Goal: Find specific page/section: Find specific page/section

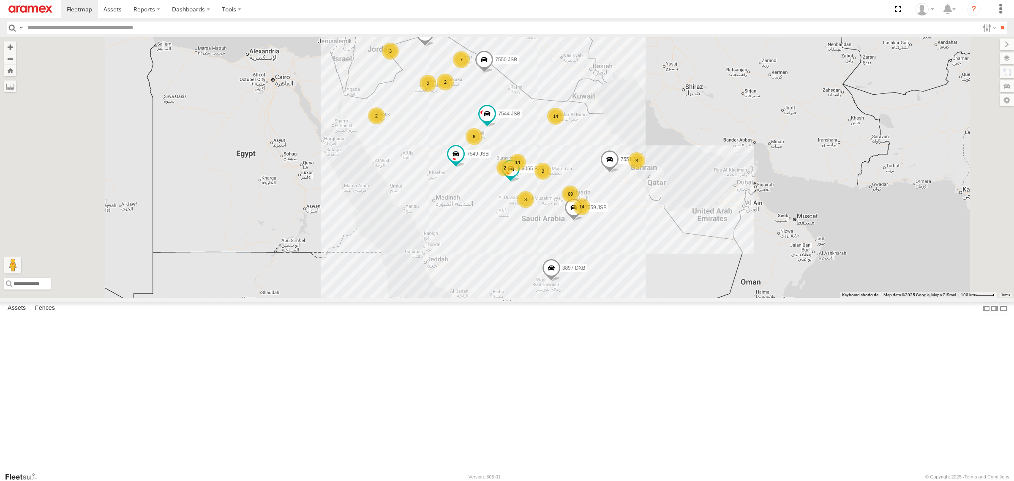
scroll to position [632, 0]
click at [114, 27] on input "text" at bounding box center [501, 28] width 955 height 12
click at [143, 28] on input "text" at bounding box center [501, 28] width 955 height 12
click at [130, 25] on input "text" at bounding box center [501, 28] width 955 height 12
paste input "**********"
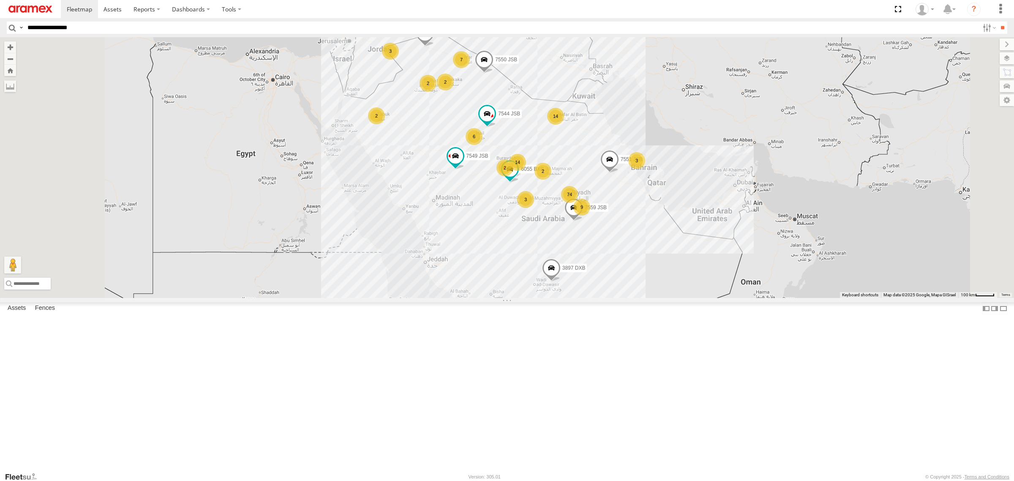
type input "**********"
type textarea "**"
drag, startPoint x: 148, startPoint y: 25, endPoint x: 0, endPoint y: 27, distance: 147.9
click at [0, 27] on header "Search Query Asset ID Asset Label Registration Manufacturer Model VIN Job ID" at bounding box center [507, 27] width 1014 height 19
paste input "text"
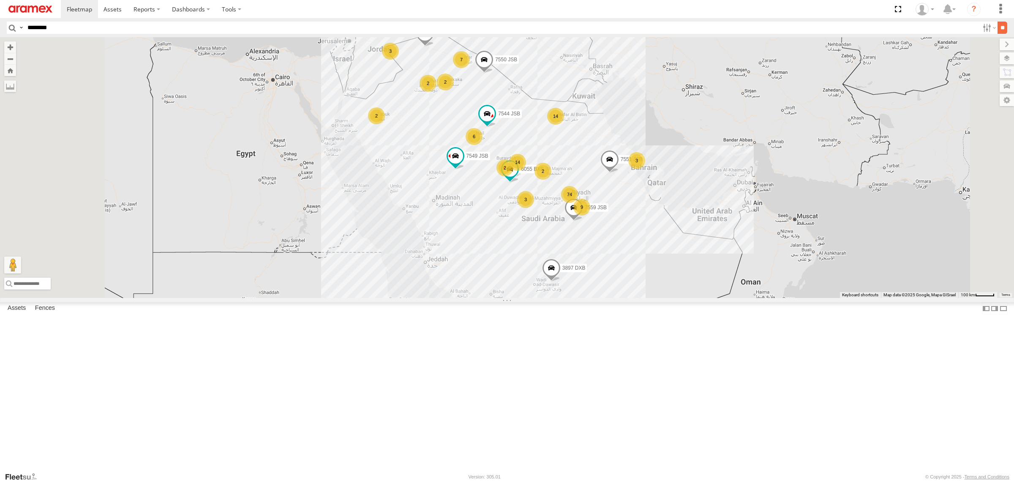
type input "********"
click at [999, 29] on input "**" at bounding box center [1003, 28] width 10 height 12
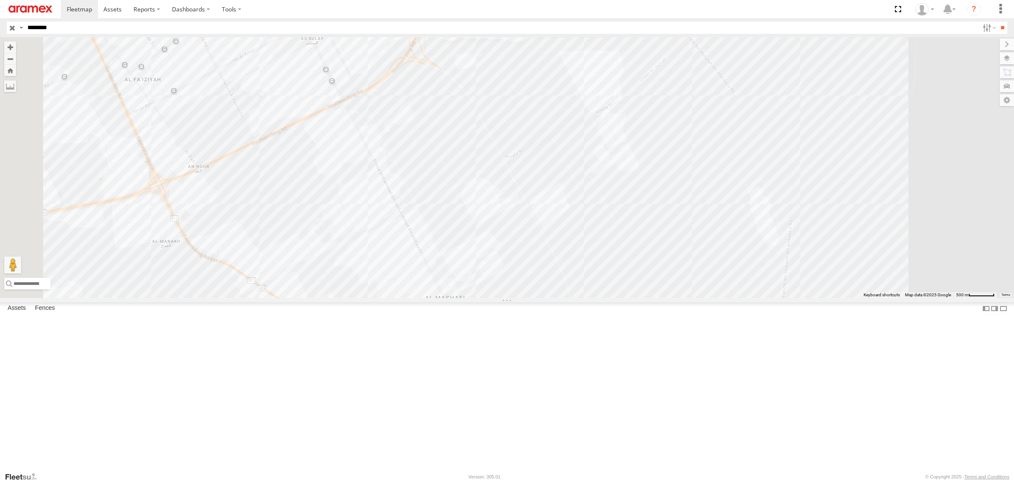
click at [0, 0] on div "3838 DXB Kharj Outlet Mashael - 90 Saudi Arabia (KSA) 24.63367 46.87406" at bounding box center [0, 0] width 0 height 0
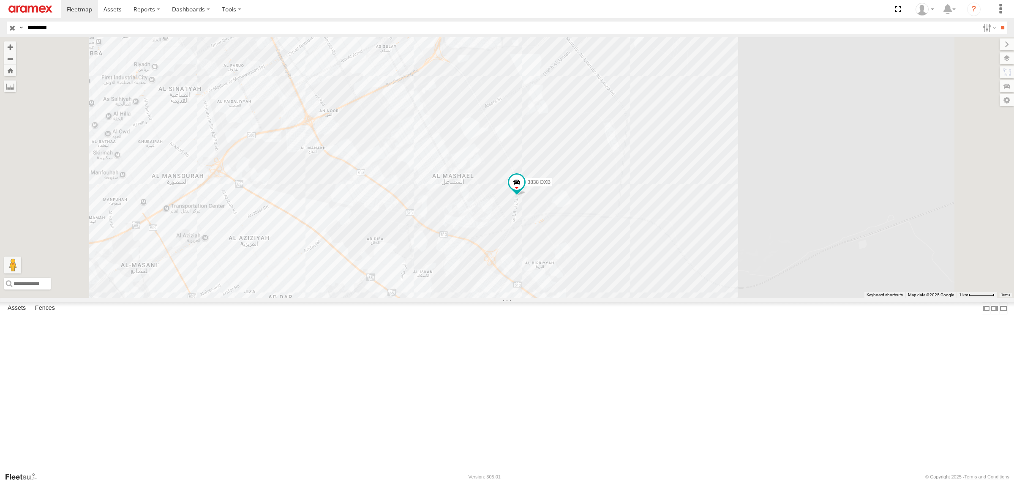
drag, startPoint x: 568, startPoint y: 303, endPoint x: 579, endPoint y: 234, distance: 70.7
click at [579, 234] on div "3838 DXB" at bounding box center [507, 167] width 1014 height 261
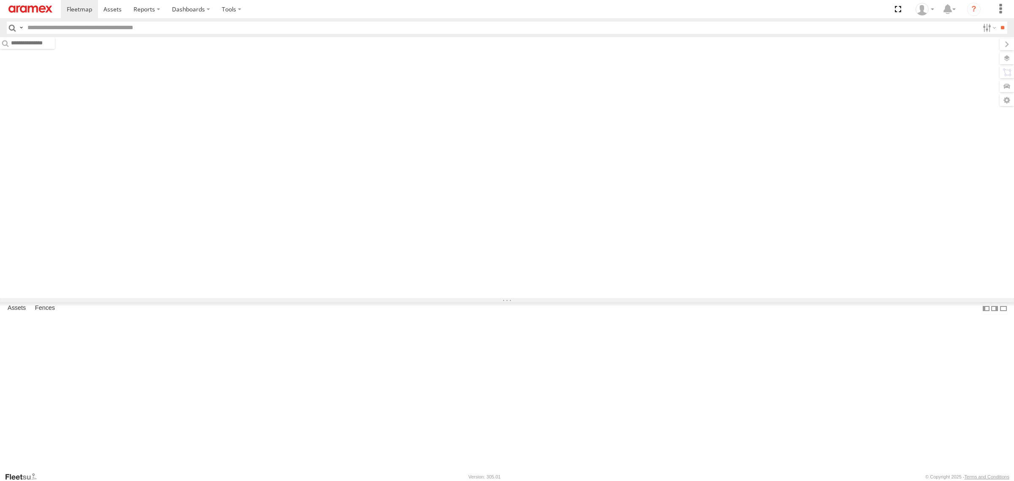
type input "********"
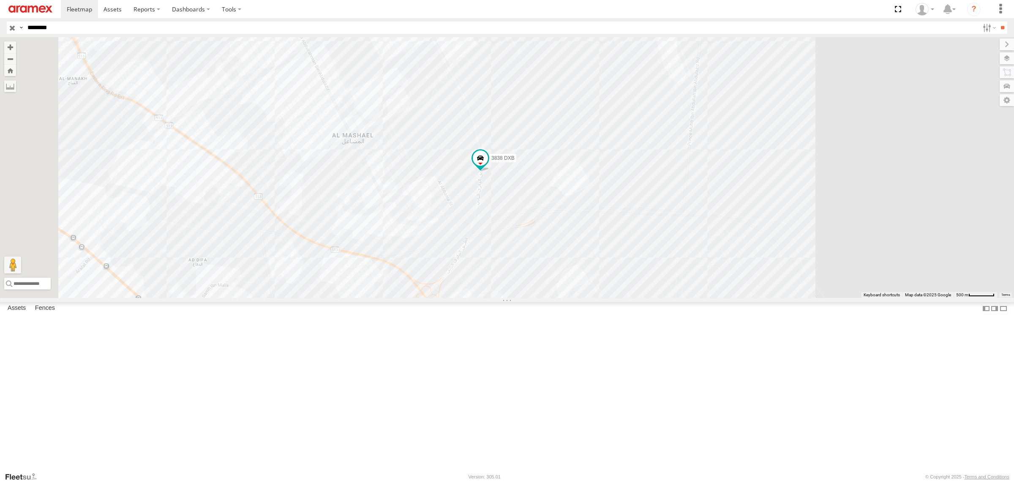
drag, startPoint x: 647, startPoint y: 284, endPoint x: 618, endPoint y: 275, distance: 30.3
click at [618, 275] on div "3838 DXB" at bounding box center [507, 167] width 1014 height 261
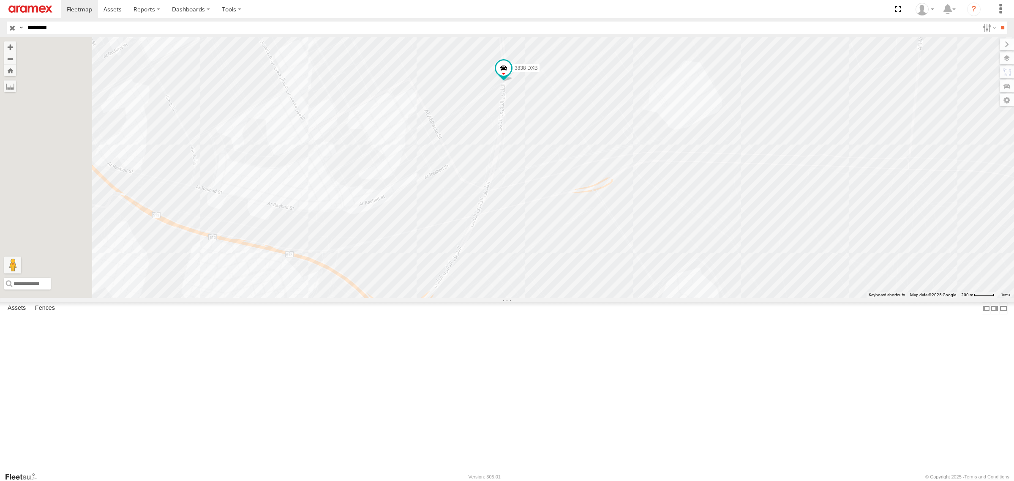
drag, startPoint x: 609, startPoint y: 307, endPoint x: 662, endPoint y: 228, distance: 94.7
click at [662, 228] on div "3838 DXB" at bounding box center [507, 167] width 1014 height 261
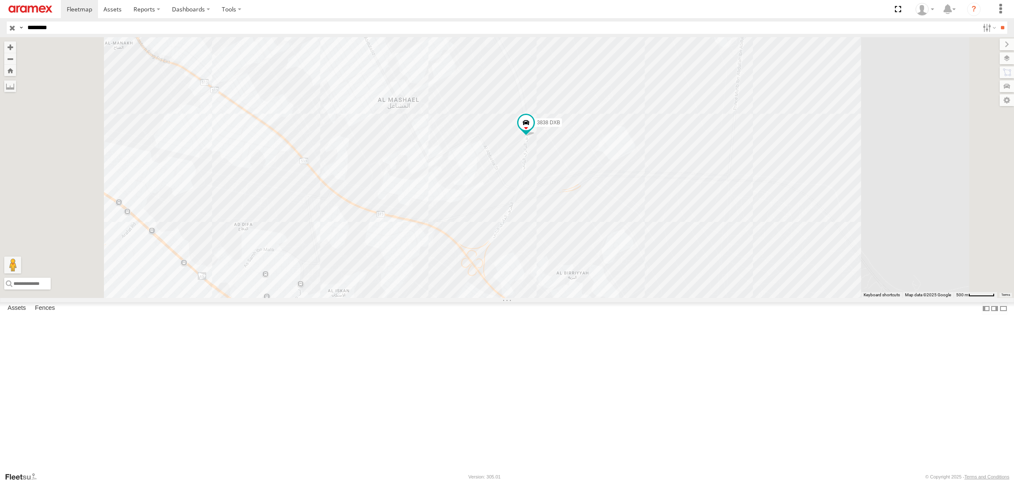
drag, startPoint x: 651, startPoint y: 218, endPoint x: 653, endPoint y: 237, distance: 18.7
click at [653, 237] on div "3838 DXB" at bounding box center [507, 167] width 1014 height 261
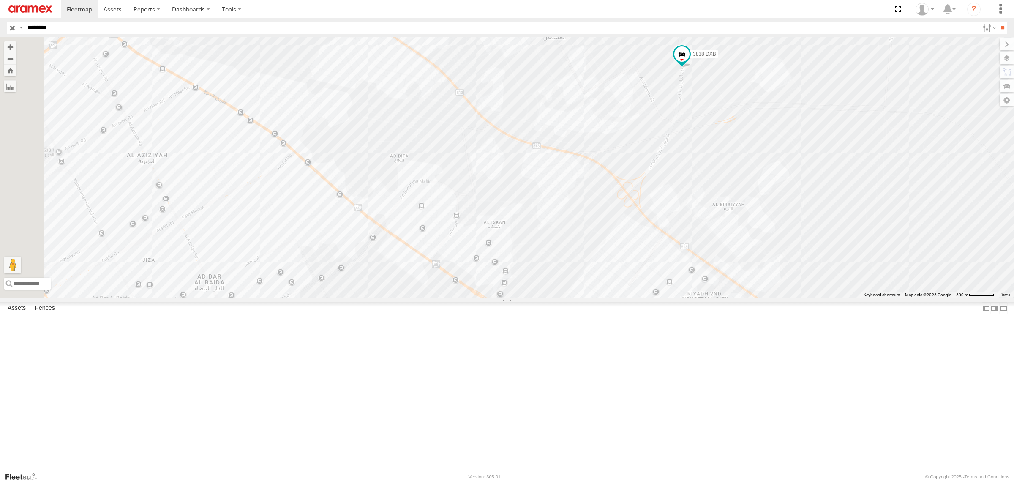
drag, startPoint x: 652, startPoint y: 273, endPoint x: 807, endPoint y: 197, distance: 172.7
click at [807, 197] on div "3838 DXB" at bounding box center [507, 167] width 1014 height 261
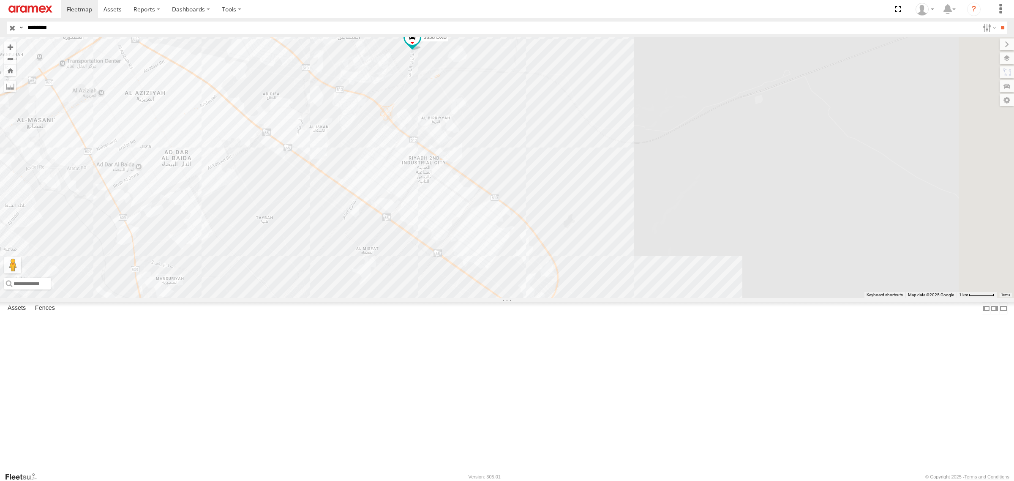
drag, startPoint x: 922, startPoint y: 341, endPoint x: 706, endPoint y: 225, distance: 245.2
click at [706, 225] on div "3838 DXB" at bounding box center [507, 167] width 1014 height 261
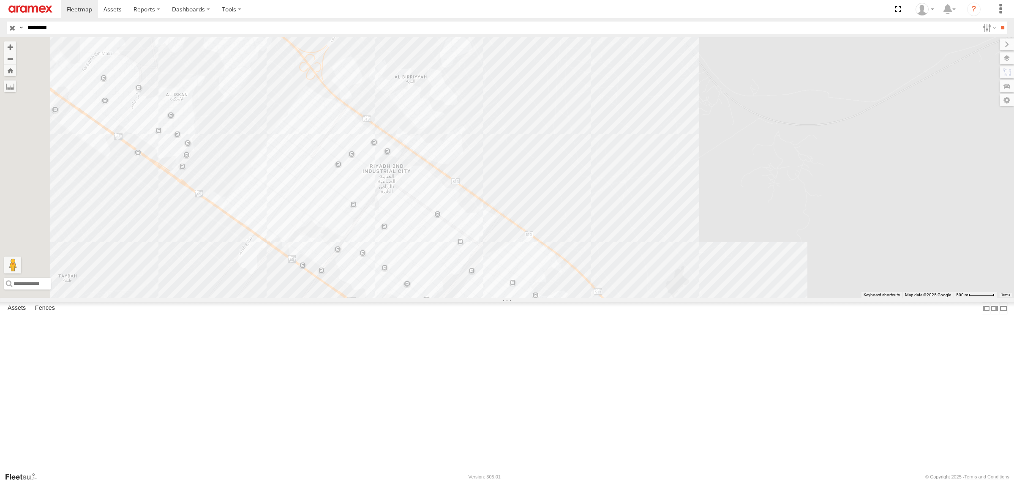
drag, startPoint x: 696, startPoint y: 251, endPoint x: 835, endPoint y: 226, distance: 141.5
click at [835, 226] on div "3838 DXB" at bounding box center [507, 167] width 1014 height 261
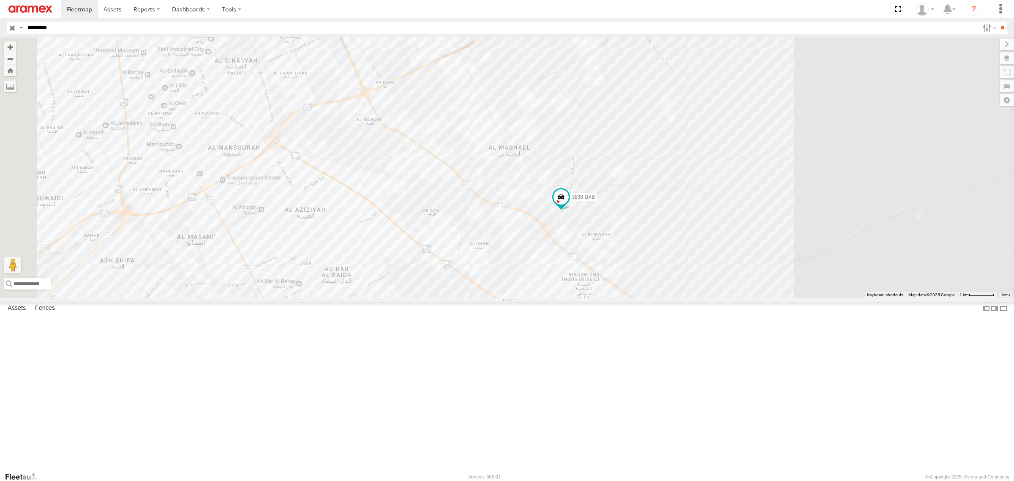
drag, startPoint x: 837, startPoint y: 225, endPoint x: 863, endPoint y: 354, distance: 131.5
click at [863, 298] on div "3838 DXB" at bounding box center [507, 167] width 1014 height 261
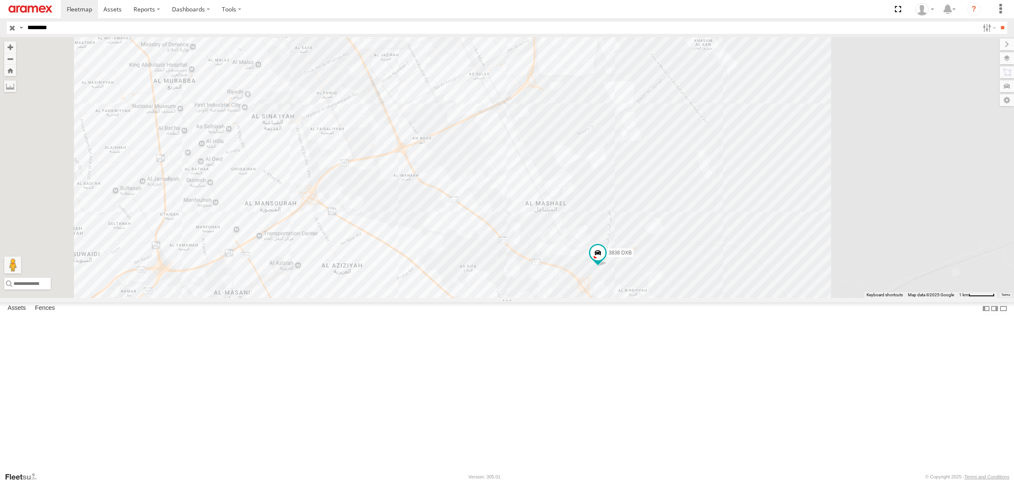
drag, startPoint x: 857, startPoint y: 286, endPoint x: 900, endPoint y: 351, distance: 77.9
click at [906, 298] on div "3838 DXB" at bounding box center [507, 167] width 1014 height 261
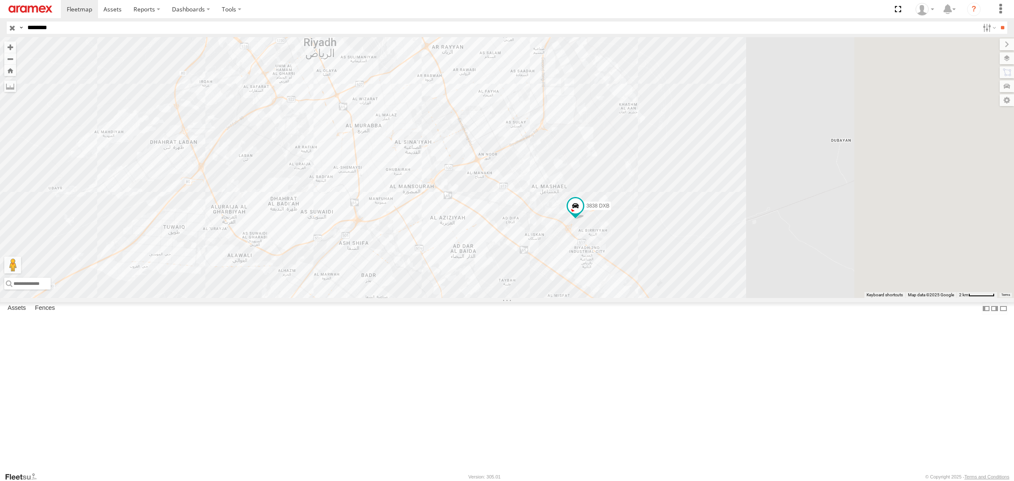
drag, startPoint x: 882, startPoint y: 327, endPoint x: 773, endPoint y: 277, distance: 119.5
click at [773, 277] on div "3838 DXB" at bounding box center [507, 167] width 1014 height 261
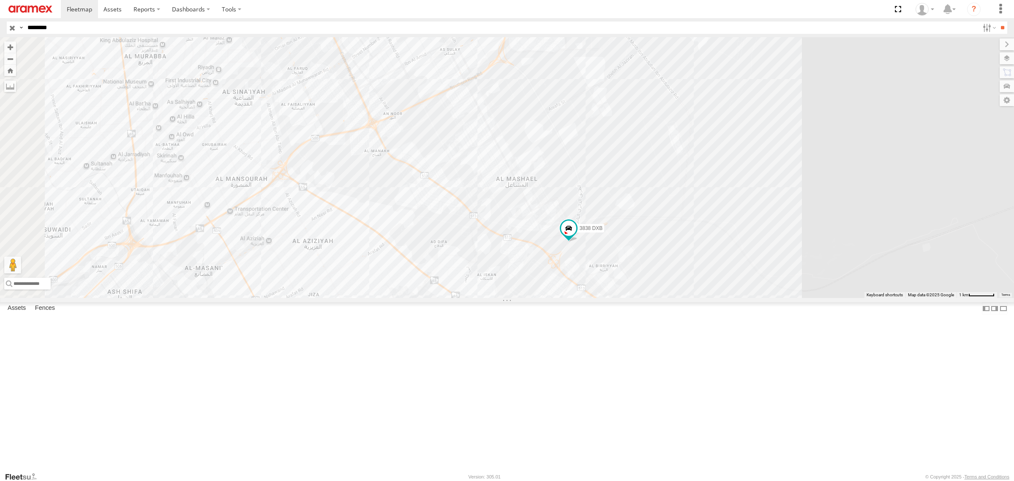
drag, startPoint x: 759, startPoint y: 292, endPoint x: 852, endPoint y: 284, distance: 93.7
click at [852, 284] on div "3838 DXB" at bounding box center [507, 167] width 1014 height 261
click at [0, 0] on div "3838 DXB Kharj Outlet Mashael - 90 Saudi Arabia (KSA) 24.6029 46.8875" at bounding box center [0, 0] width 0 height 0
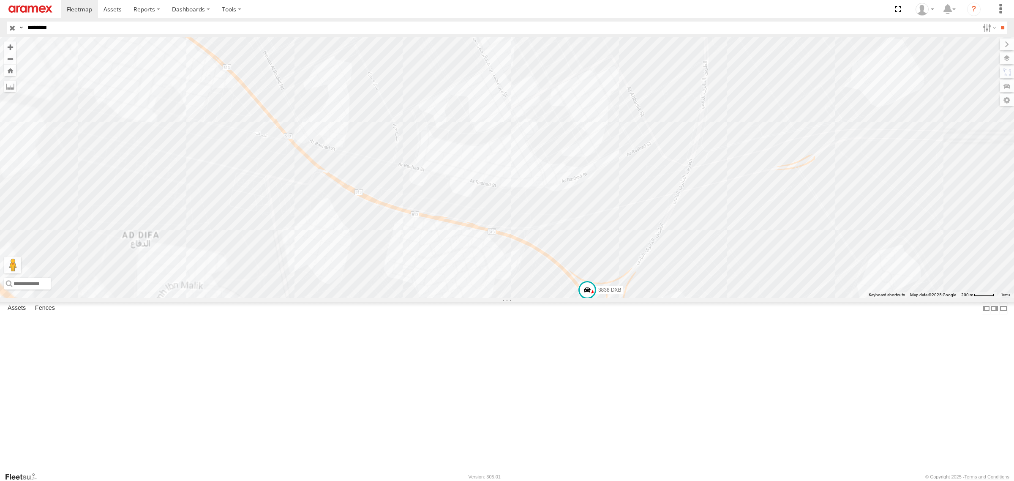
drag, startPoint x: 660, startPoint y: 327, endPoint x: 665, endPoint y: 236, distance: 91.8
click at [665, 236] on div "3838 DXB" at bounding box center [507, 167] width 1014 height 261
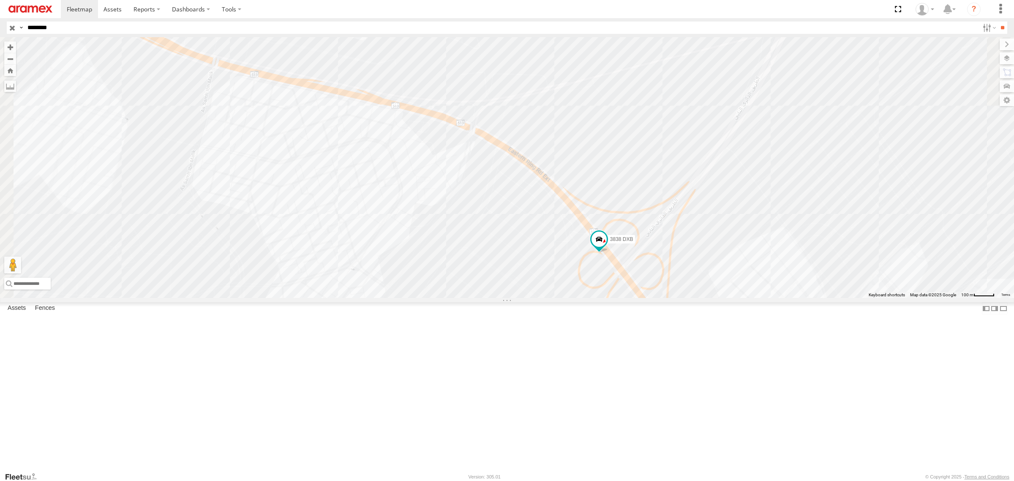
drag, startPoint x: 679, startPoint y: 330, endPoint x: 667, endPoint y: 200, distance: 130.3
click at [667, 200] on div "3838 DXB" at bounding box center [507, 167] width 1014 height 261
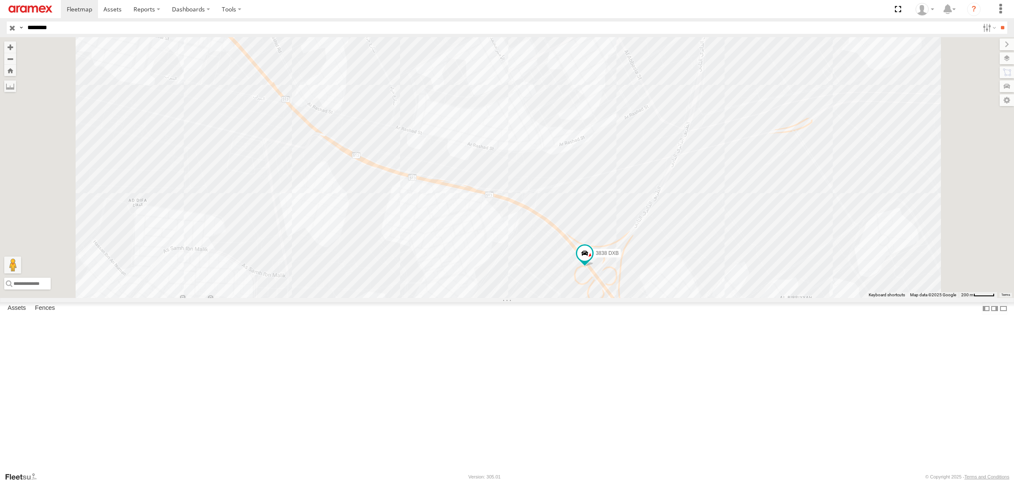
drag, startPoint x: 718, startPoint y: 214, endPoint x: 715, endPoint y: 267, distance: 52.9
click at [715, 267] on div "3838 DXB" at bounding box center [507, 167] width 1014 height 261
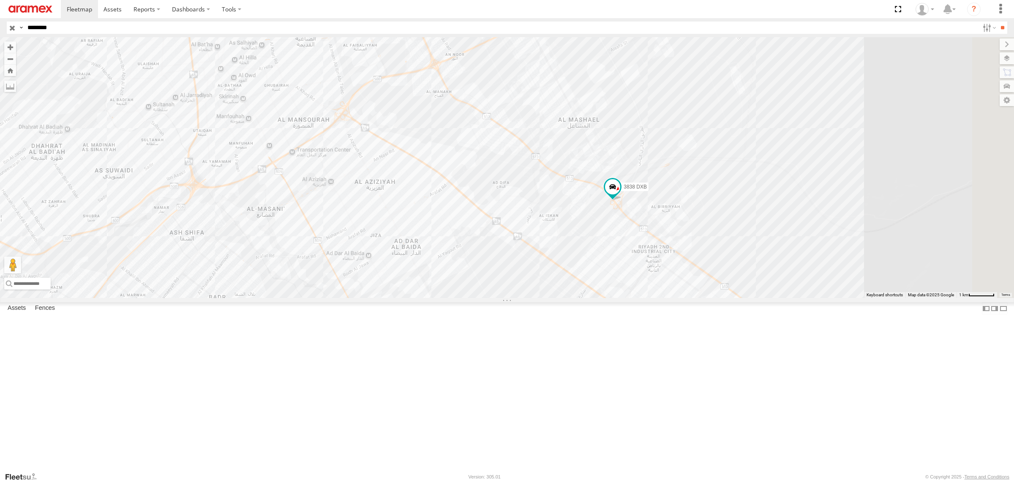
drag, startPoint x: 716, startPoint y: 246, endPoint x: 726, endPoint y: 243, distance: 9.9
click at [726, 243] on div "3838 DXB" at bounding box center [507, 167] width 1014 height 261
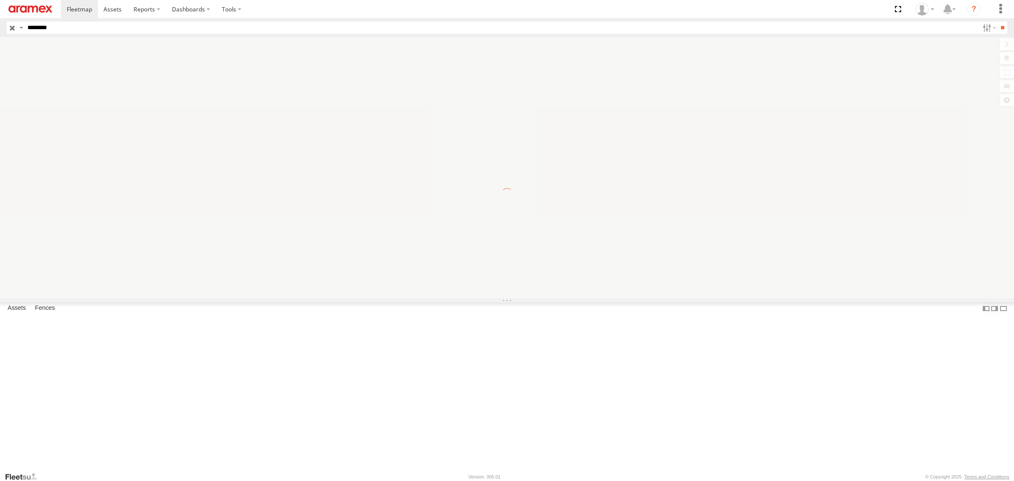
scroll to position [632, 0]
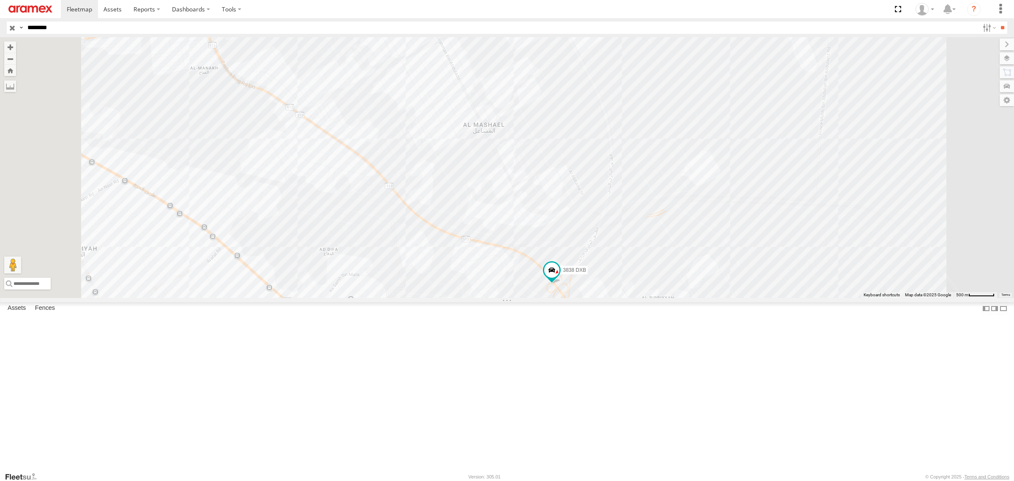
drag, startPoint x: 805, startPoint y: 175, endPoint x: 850, endPoint y: 292, distance: 124.8
click at [850, 292] on div "3838 DXB" at bounding box center [507, 167] width 1014 height 261
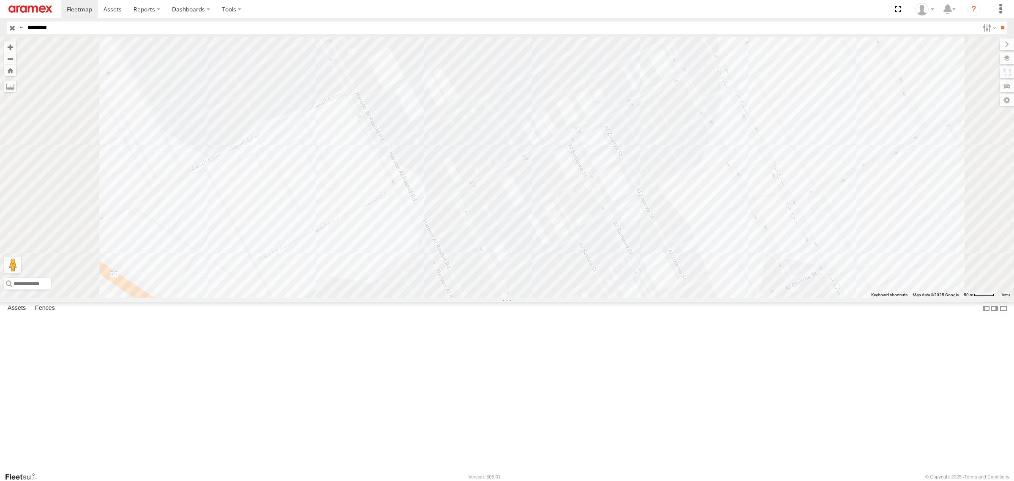
drag, startPoint x: 495, startPoint y: 190, endPoint x: 551, endPoint y: 353, distance: 172.1
click at [551, 298] on div "3838 DXB" at bounding box center [507, 167] width 1014 height 261
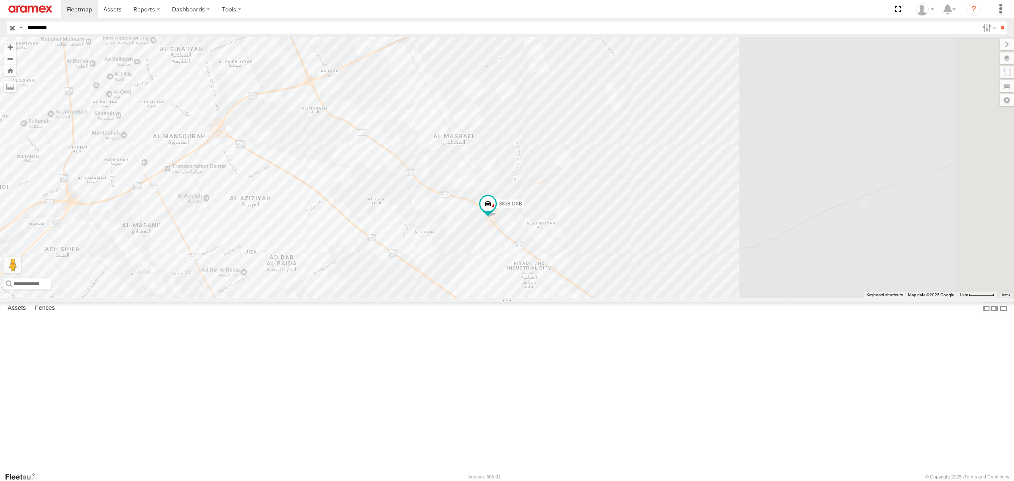
drag, startPoint x: 728, startPoint y: 354, endPoint x: 688, endPoint y: 286, distance: 78.6
click at [688, 286] on div "3838 DXB" at bounding box center [507, 167] width 1014 height 261
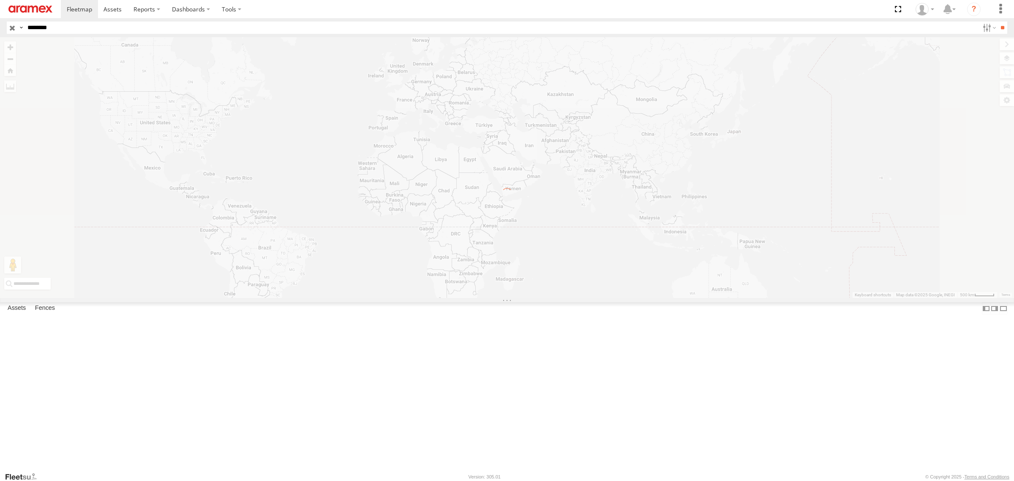
scroll to position [632, 0]
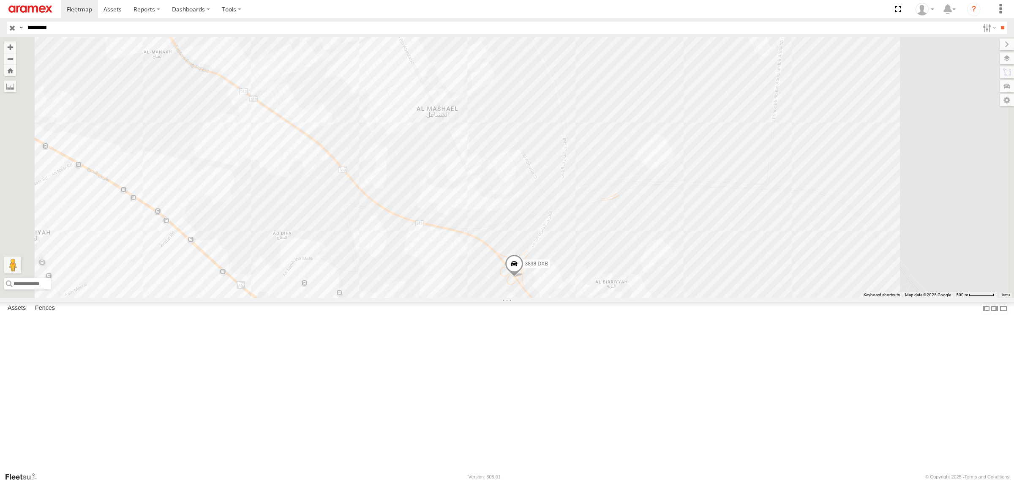
drag, startPoint x: 652, startPoint y: 251, endPoint x: 688, endPoint y: 366, distance: 121.2
click at [688, 298] on div "3838 DXB" at bounding box center [507, 167] width 1014 height 261
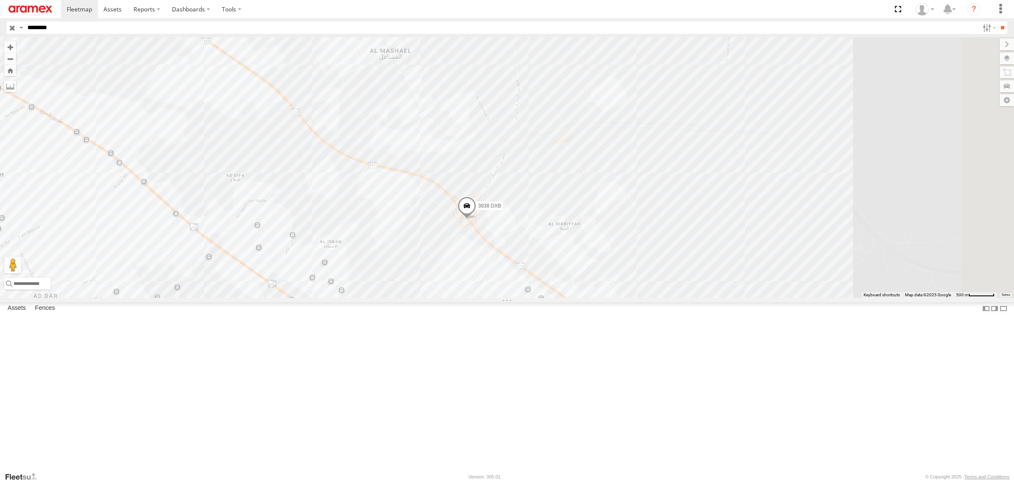
drag, startPoint x: 712, startPoint y: 325, endPoint x: 660, endPoint y: 262, distance: 82.2
click at [660, 262] on div "3838 DXB" at bounding box center [507, 167] width 1014 height 261
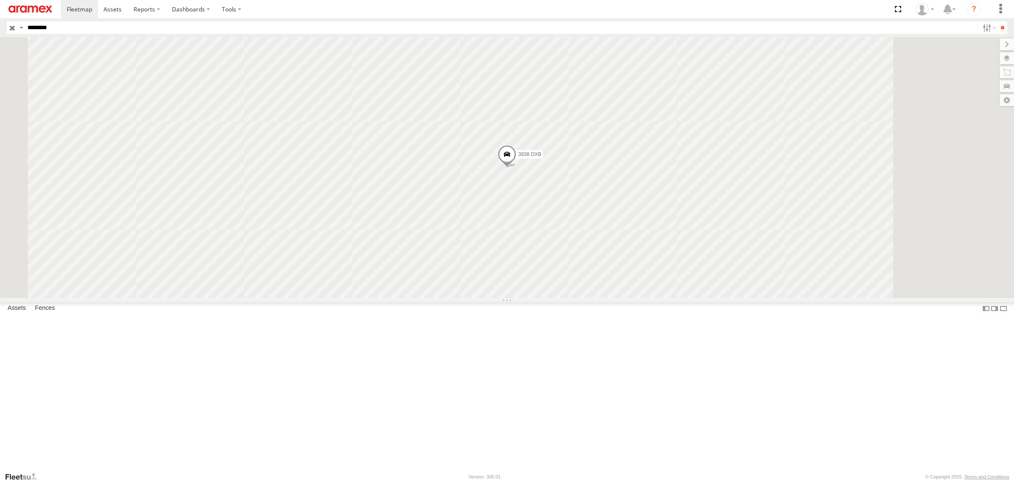
scroll to position [632, 0]
click at [0, 0] on div "3838 DXB Kharj Outlet 3rd Industrial - 92 Saudi Arabia (KSA) 24.57847 46.87716" at bounding box center [0, 0] width 0 height 0
type textarea "*"
drag, startPoint x: 74, startPoint y: 28, endPoint x: 20, endPoint y: 26, distance: 54.6
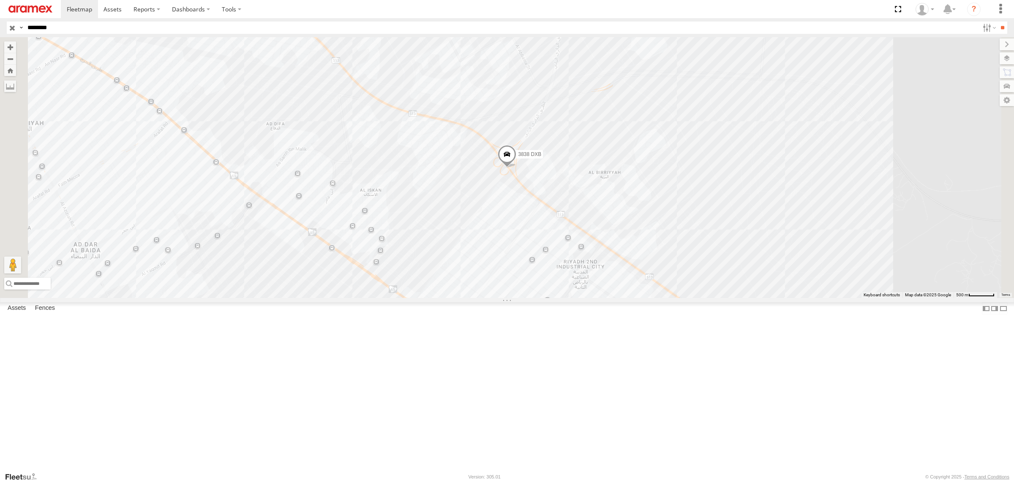
click at [20, 26] on div "Search Query Asset ID Asset Label Registration Manufacturer Model VIN Job ID Dr…" at bounding box center [502, 28] width 991 height 12
click at [93, 12] on link at bounding box center [79, 9] width 37 height 18
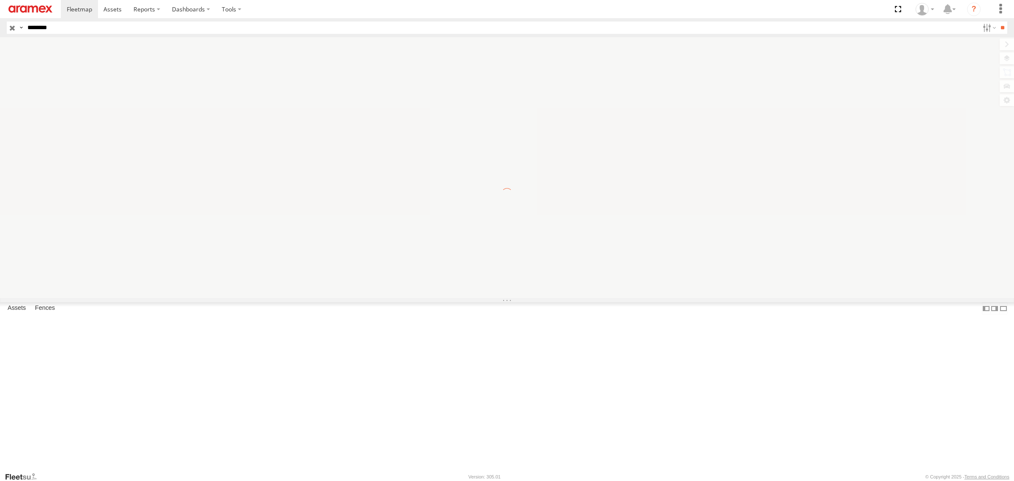
scroll to position [632, 0]
click at [16, 28] on input "button" at bounding box center [12, 28] width 11 height 12
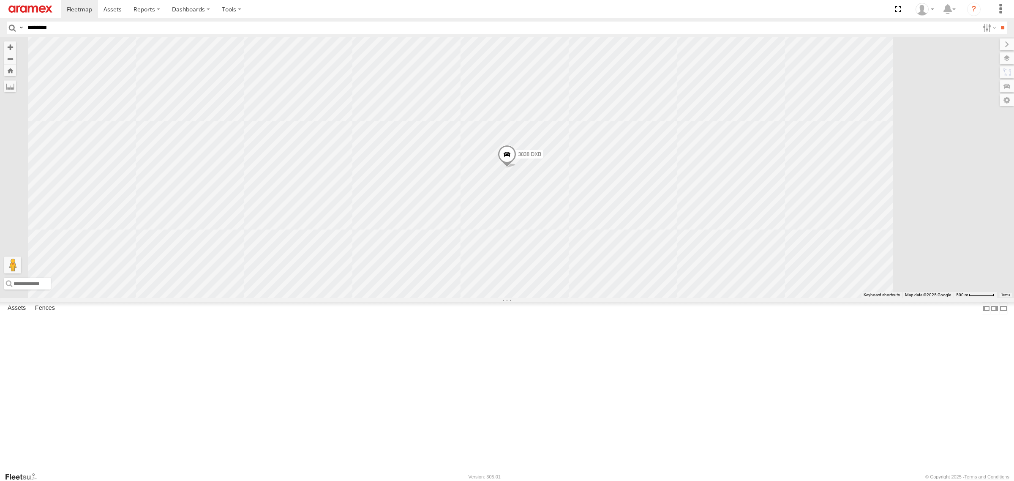
click at [68, 25] on input "********" at bounding box center [501, 28] width 955 height 12
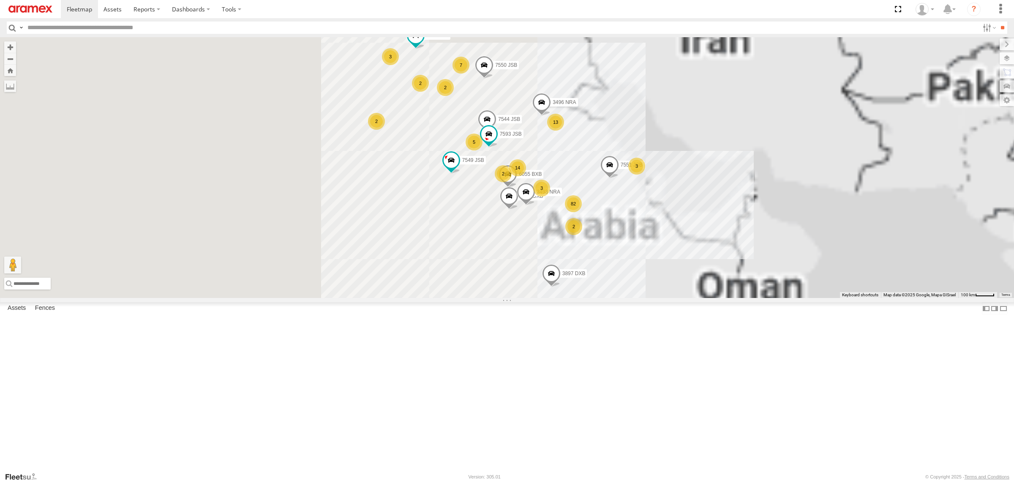
paste input "********"
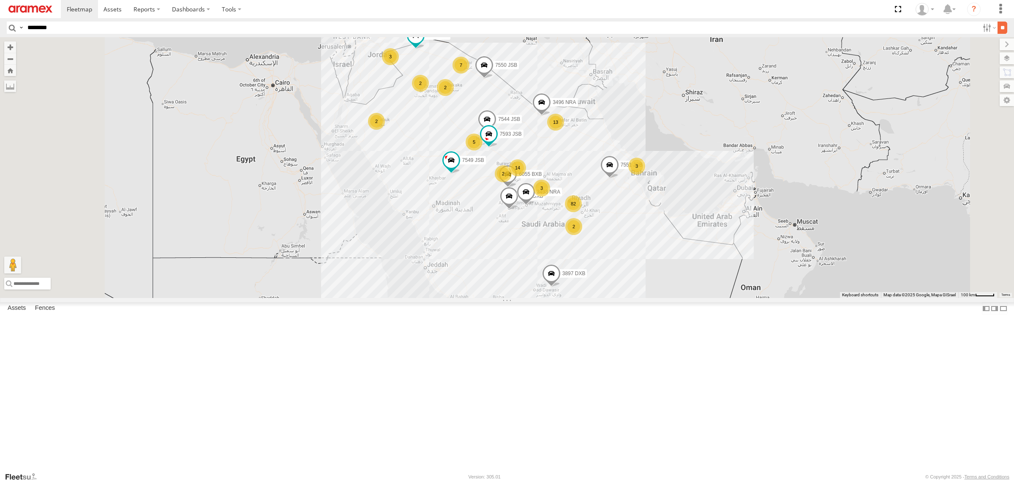
type input "********"
click at [998, 29] on input "**" at bounding box center [1003, 28] width 10 height 12
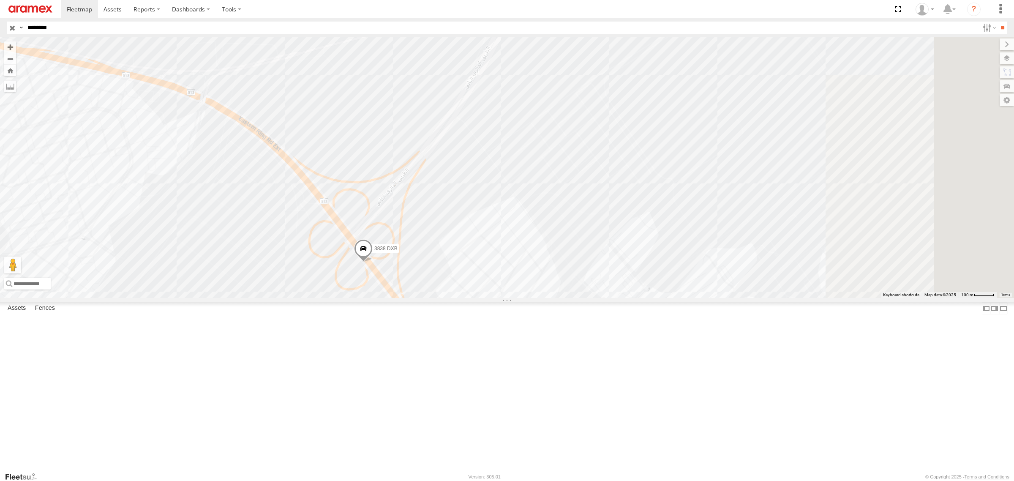
drag, startPoint x: 702, startPoint y: 201, endPoint x: 575, endPoint y: 284, distance: 151.6
click at [575, 284] on div "3838 DXB" at bounding box center [507, 167] width 1014 height 261
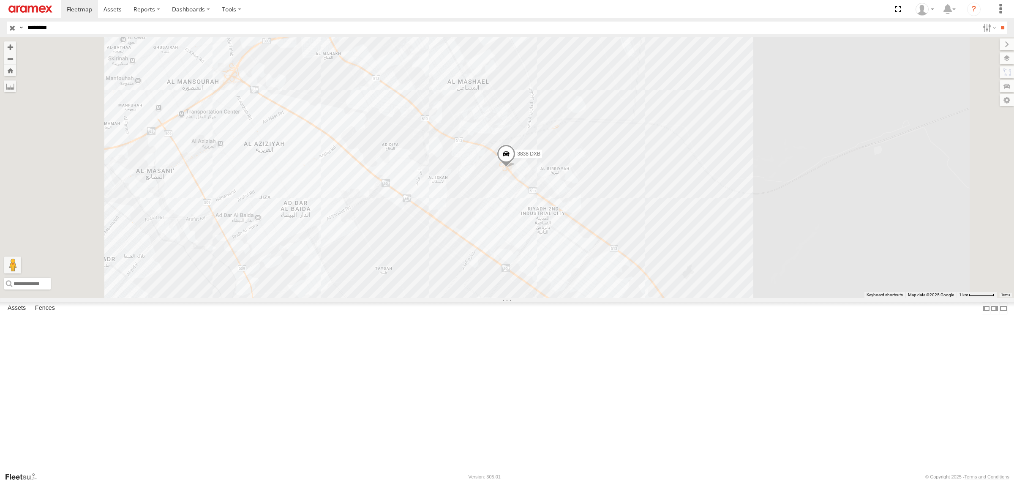
drag, startPoint x: 657, startPoint y: 261, endPoint x: 669, endPoint y: 220, distance: 43.1
click at [669, 220] on div "3838 DXB" at bounding box center [507, 167] width 1014 height 261
click at [1003, 25] on input "**" at bounding box center [1003, 28] width 10 height 12
click at [1001, 32] on input "**" at bounding box center [1003, 28] width 10 height 12
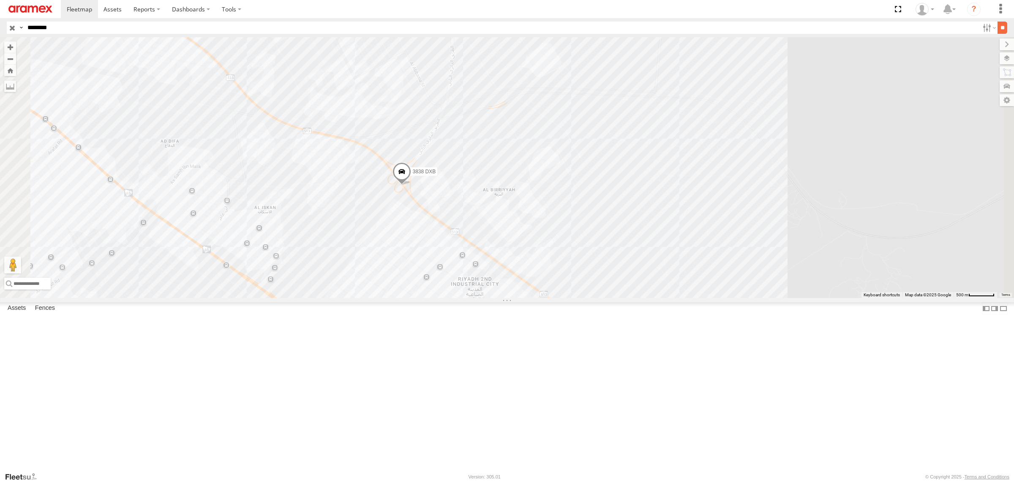
click at [999, 25] on input "**" at bounding box center [1003, 28] width 10 height 12
click at [0, 0] on span at bounding box center [0, 0] width 0 height 0
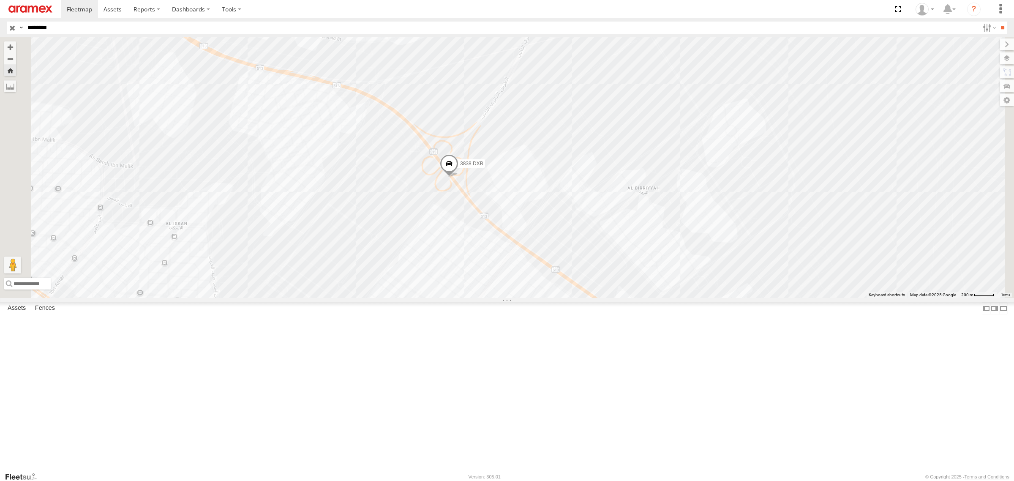
drag, startPoint x: 759, startPoint y: 183, endPoint x: 794, endPoint y: 254, distance: 78.4
click at [794, 254] on div "3838 DXB" at bounding box center [507, 167] width 1014 height 261
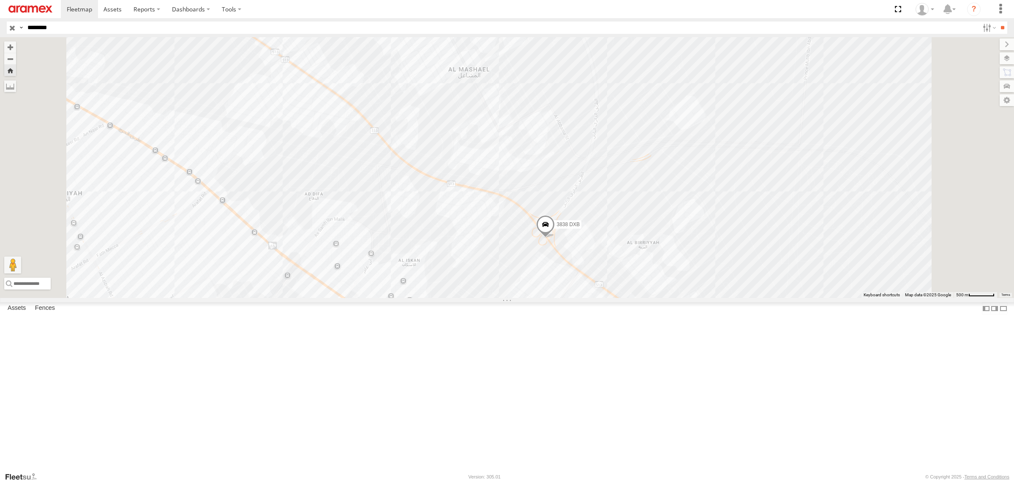
drag, startPoint x: 764, startPoint y: 194, endPoint x: 743, endPoint y: 265, distance: 74.4
click at [743, 265] on div "3838 DXB" at bounding box center [507, 167] width 1014 height 261
click at [1006, 23] on input "**" at bounding box center [1003, 28] width 10 height 12
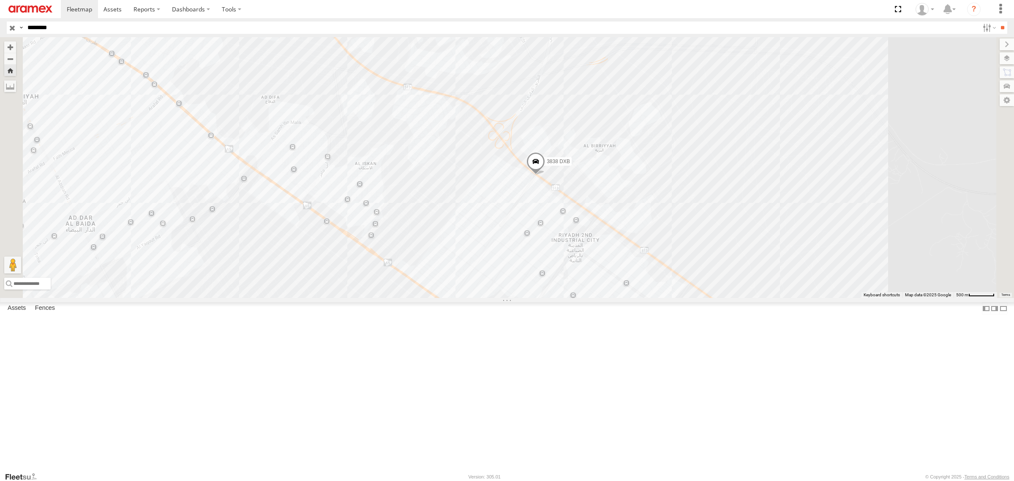
drag, startPoint x: 835, startPoint y: 226, endPoint x: 829, endPoint y: 199, distance: 28.5
click at [829, 199] on div "3838 DXB" at bounding box center [507, 167] width 1014 height 261
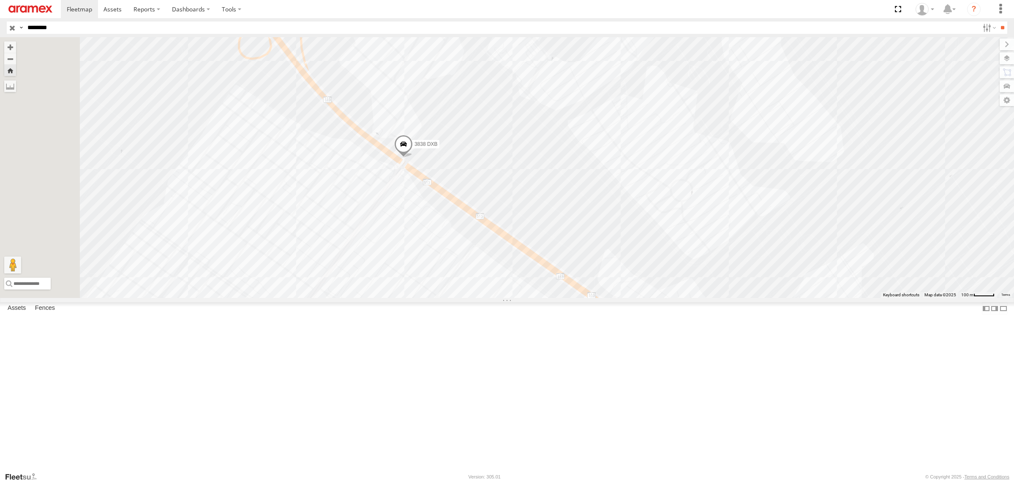
drag, startPoint x: 557, startPoint y: 280, endPoint x: 806, endPoint y: 210, distance: 258.7
click at [806, 210] on div "3838 DXB" at bounding box center [507, 167] width 1014 height 261
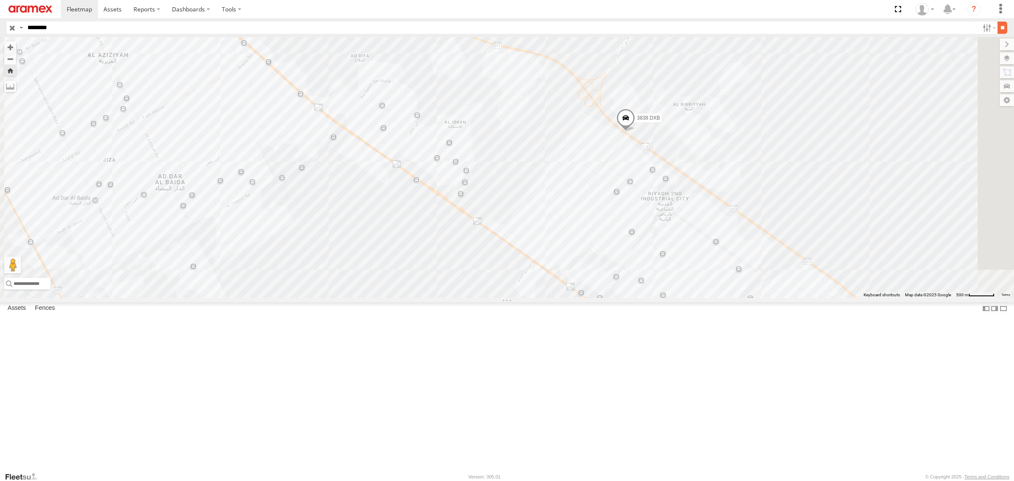
click at [1000, 26] on input "**" at bounding box center [1003, 28] width 10 height 12
click at [1000, 30] on input "**" at bounding box center [1003, 28] width 10 height 12
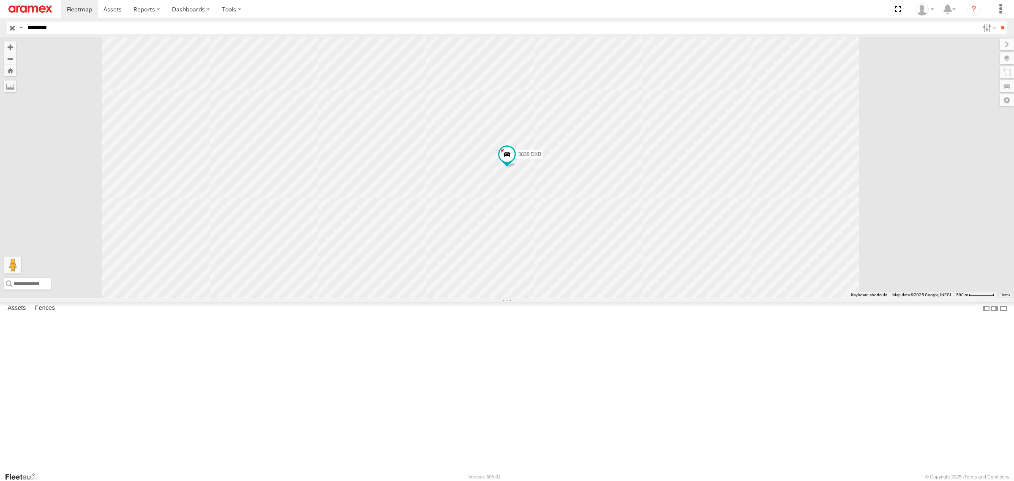
scroll to position [632, 0]
click at [993, 278] on div "3838 DXB" at bounding box center [507, 167] width 1014 height 261
click at [0, 0] on div "3838 DXB Kharj Outlet Mashael - 90 Saudi Arabia (KSA) 24.6007 46.84414" at bounding box center [0, 0] width 0 height 0
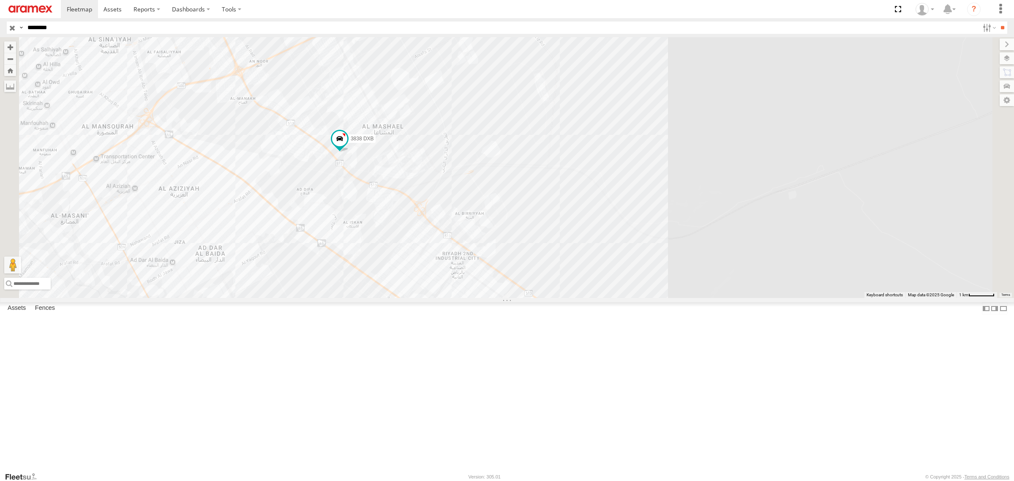
drag, startPoint x: 791, startPoint y: 143, endPoint x: 843, endPoint y: 219, distance: 92.1
click at [843, 219] on div "3838 DXB" at bounding box center [507, 167] width 1014 height 261
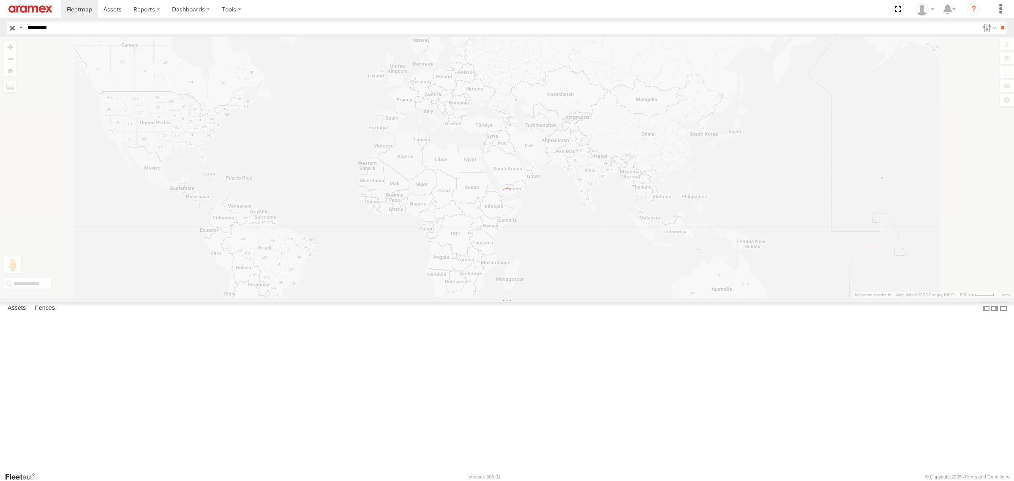
scroll to position [632, 0]
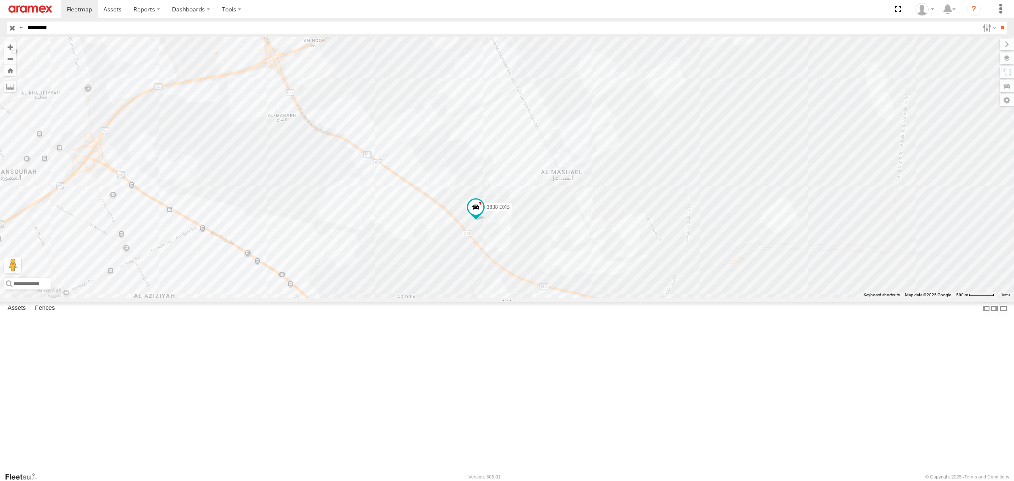
drag, startPoint x: 451, startPoint y: 236, endPoint x: 421, endPoint y: 296, distance: 67.3
click at [421, 296] on div "3838 DXB" at bounding box center [507, 167] width 1014 height 261
drag, startPoint x: 588, startPoint y: 246, endPoint x: 528, endPoint y: 186, distance: 84.3
click at [528, 186] on div "3838 DXB" at bounding box center [507, 167] width 1014 height 261
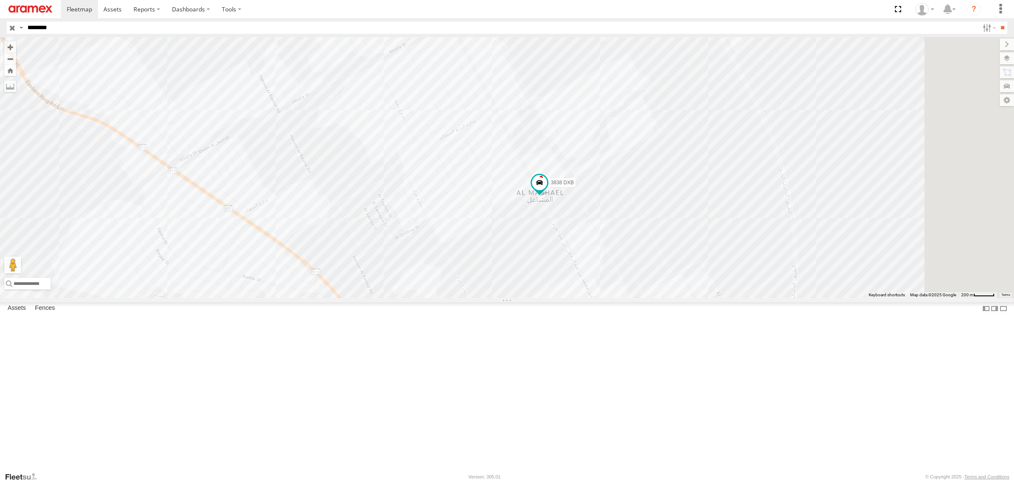
drag, startPoint x: 641, startPoint y: 196, endPoint x: 546, endPoint y: 243, distance: 106.4
click at [546, 243] on div "3838 DXB" at bounding box center [507, 167] width 1014 height 261
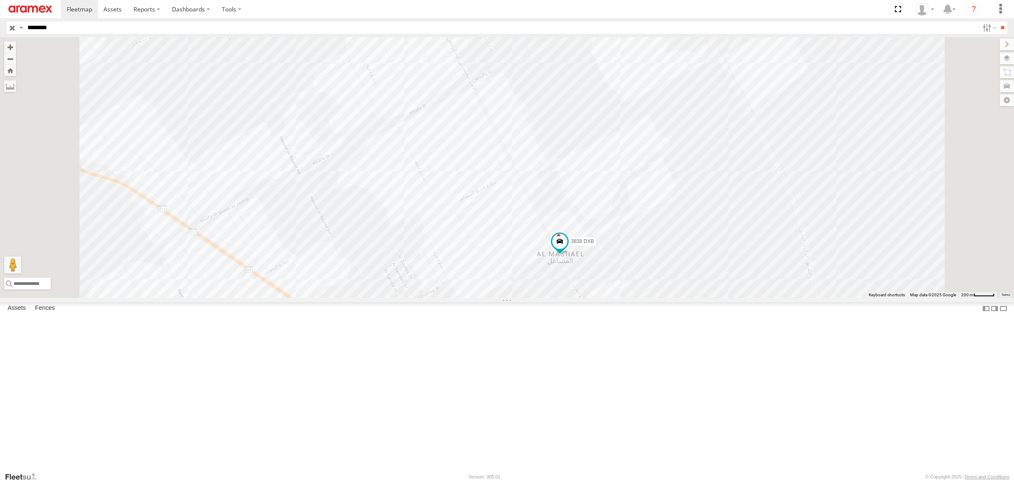
drag, startPoint x: 740, startPoint y: 163, endPoint x: 764, endPoint y: 229, distance: 70.0
click at [764, 229] on div "3838 DXB" at bounding box center [507, 167] width 1014 height 261
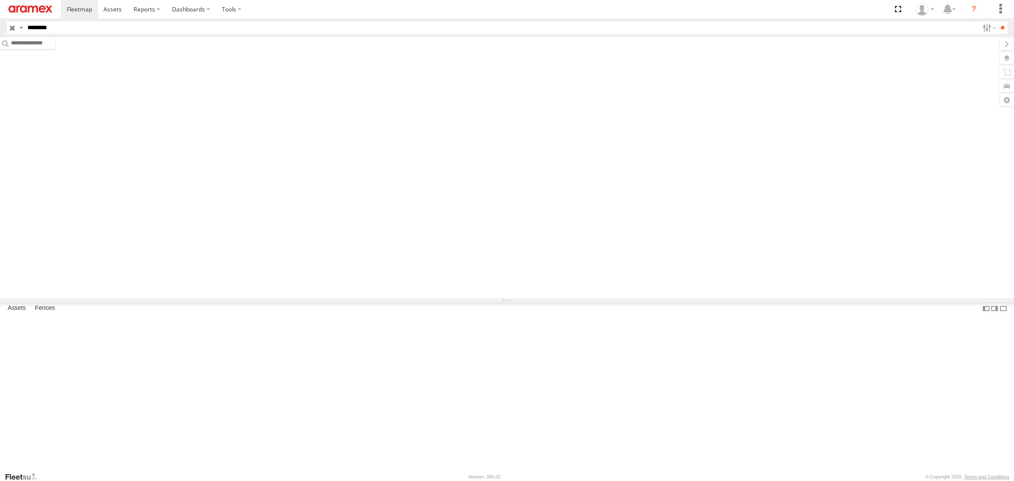
scroll to position [632, 0]
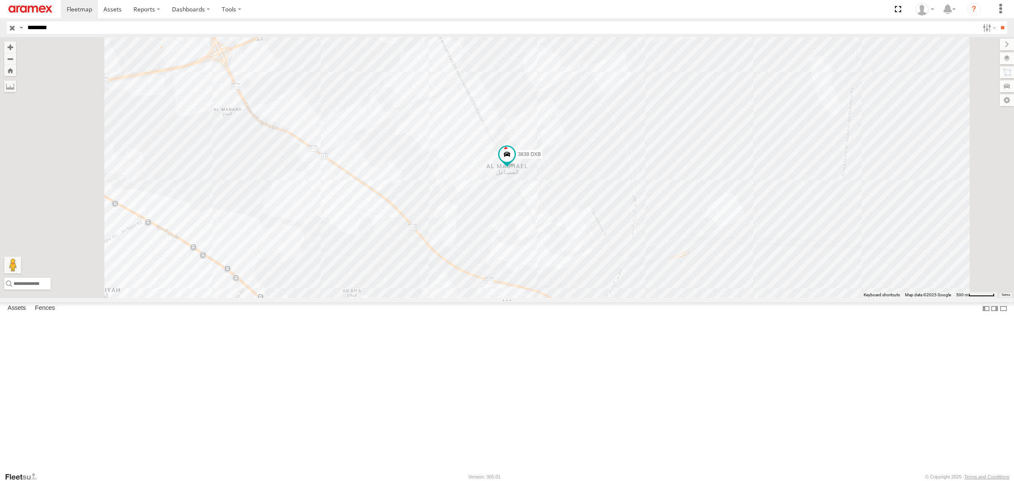
click at [0, 0] on div "3838 DXB Kharj Outlet Mashael - 90 [GEOGRAPHIC_DATA] ([GEOGRAPHIC_DATA]) 24.609…" at bounding box center [0, 0] width 0 height 0
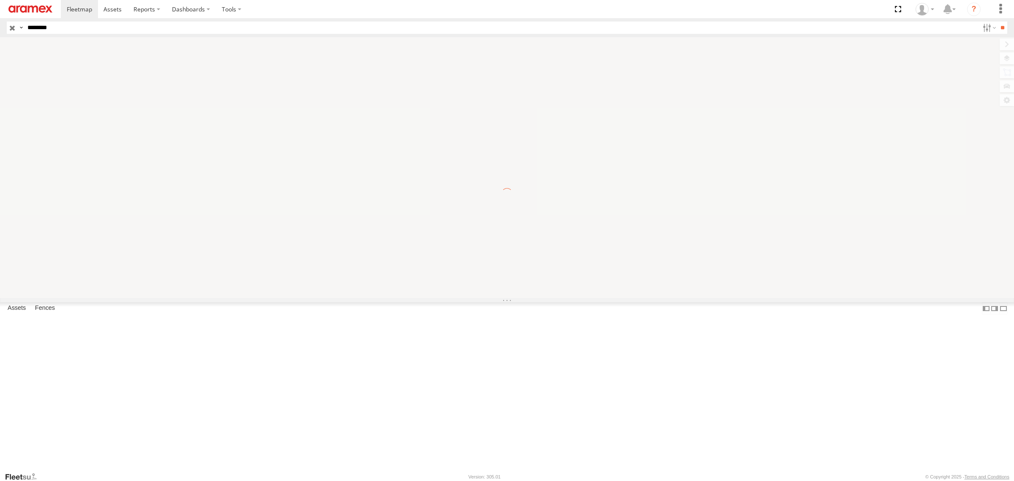
scroll to position [632, 0]
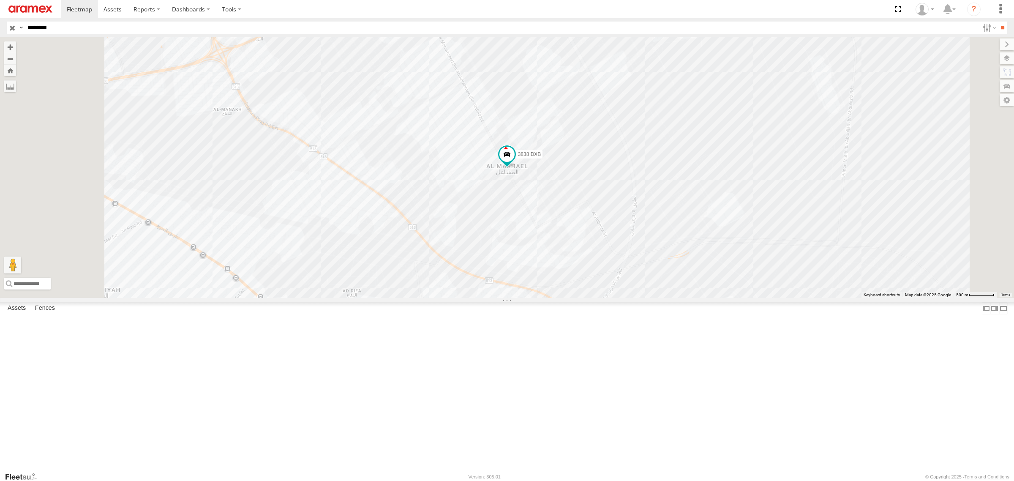
click at [0, 0] on div "3838 DXB Kharj Outlet Mashael - 90 [GEOGRAPHIC_DATA] ([GEOGRAPHIC_DATA]) 24.609…" at bounding box center [0, 0] width 0 height 0
